Goal: Transaction & Acquisition: Purchase product/service

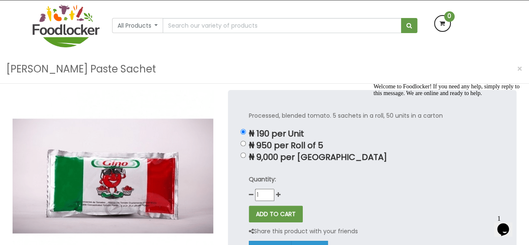
scroll to position [62, 0]
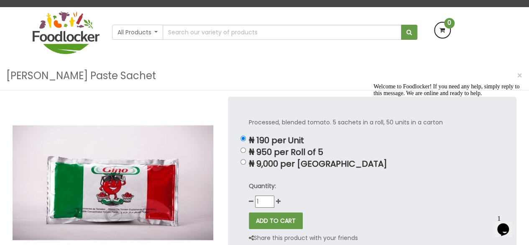
click at [524, 58] on html "Lagos and Ogun deliveries will be done on Thursdays | Live Cow, Beef and Cow-sh…" at bounding box center [264, 244] width 529 height 613
click at [308, 164] on p "₦ 9,000 per [GEOGRAPHIC_DATA]" at bounding box center [372, 164] width 247 height 10
click at [246, 164] on input "₦ 9,000 per [GEOGRAPHIC_DATA]" at bounding box center [243, 161] width 5 height 5
radio input "true"
click at [282, 224] on button "ADD TO CART" at bounding box center [276, 220] width 54 height 17
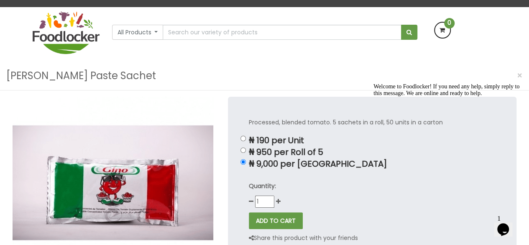
click at [317, 189] on p "Quantity:" at bounding box center [372, 186] width 247 height 10
click at [278, 217] on button "ADD TO CART" at bounding box center [276, 220] width 54 height 17
click at [332, 166] on p "₦ 9,000 per [GEOGRAPHIC_DATA]" at bounding box center [372, 164] width 247 height 10
click at [246, 164] on input "₦ 9,000 per [GEOGRAPHIC_DATA]" at bounding box center [243, 161] width 5 height 5
